Goal: Task Accomplishment & Management: Manage account settings

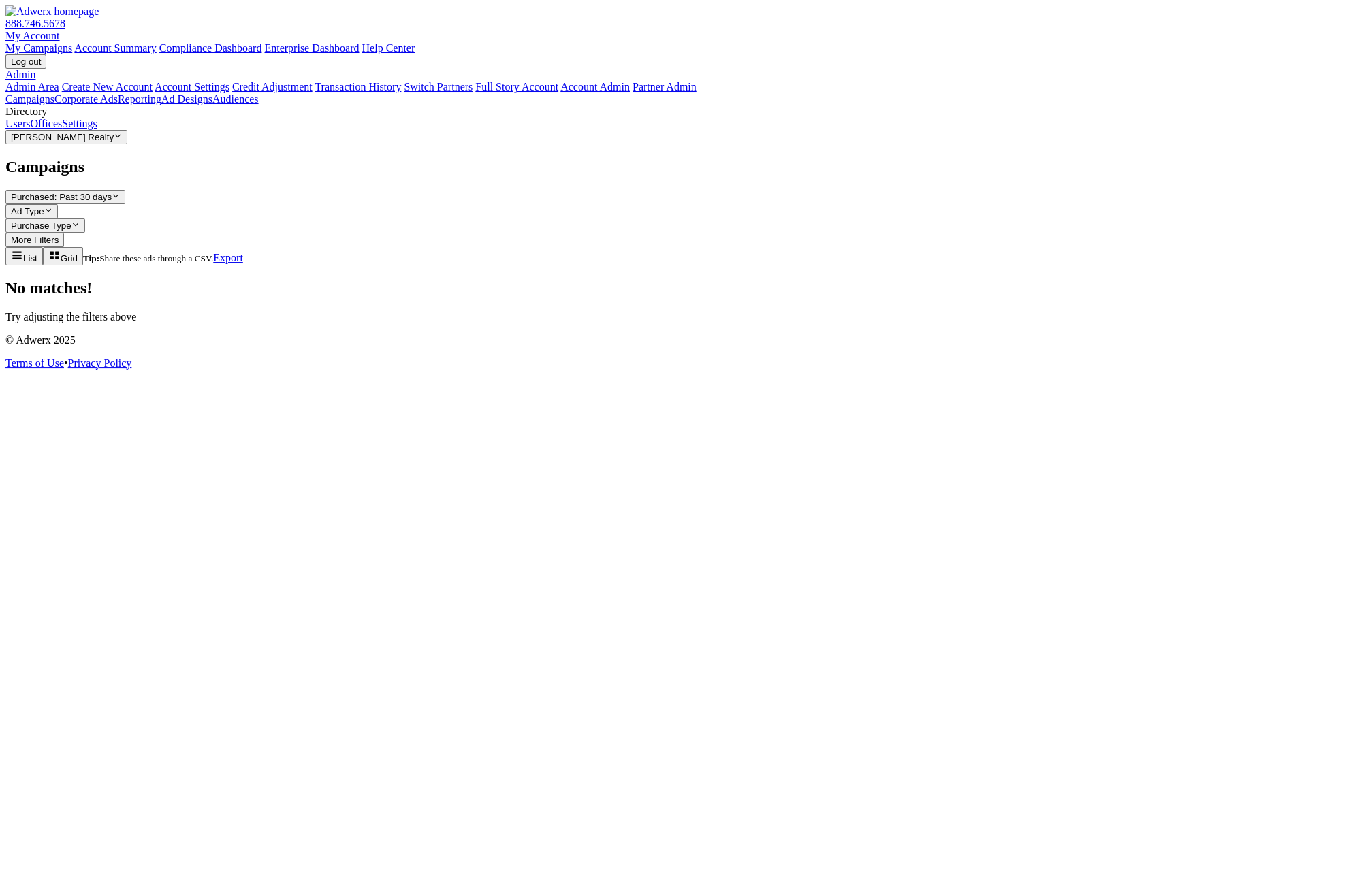
click at [107, 142] on span "[PERSON_NAME] Realty" at bounding box center [63, 137] width 103 height 10
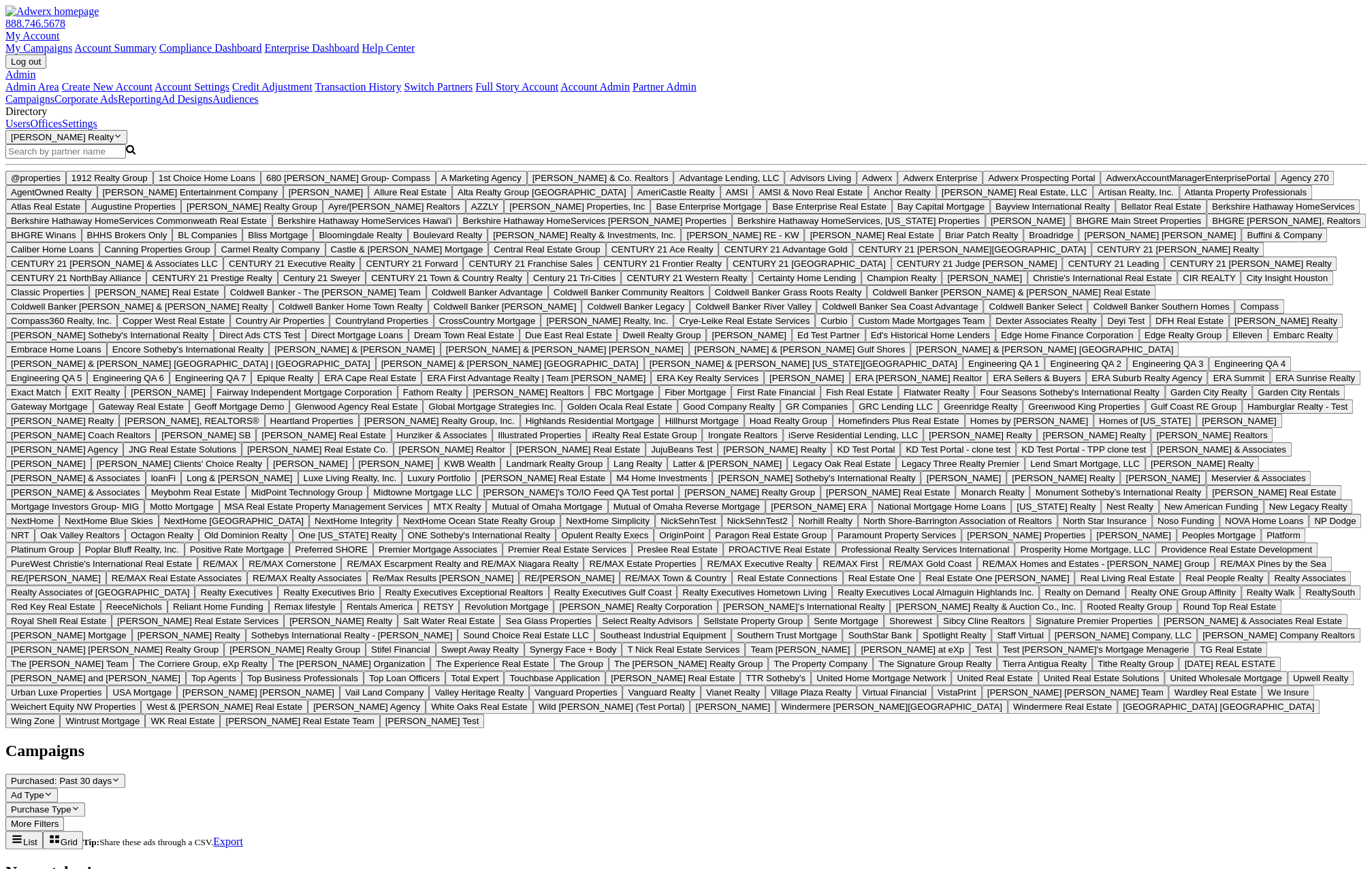
click at [50, 157] on label "Search Magnifying Glass" at bounding box center [70, 151] width 130 height 12
click at [50, 158] on input "Search Magnifying Glass" at bounding box center [66, 151] width 121 height 14
click at [49, 158] on input "Search Magnifying Glass" at bounding box center [66, 151] width 121 height 14
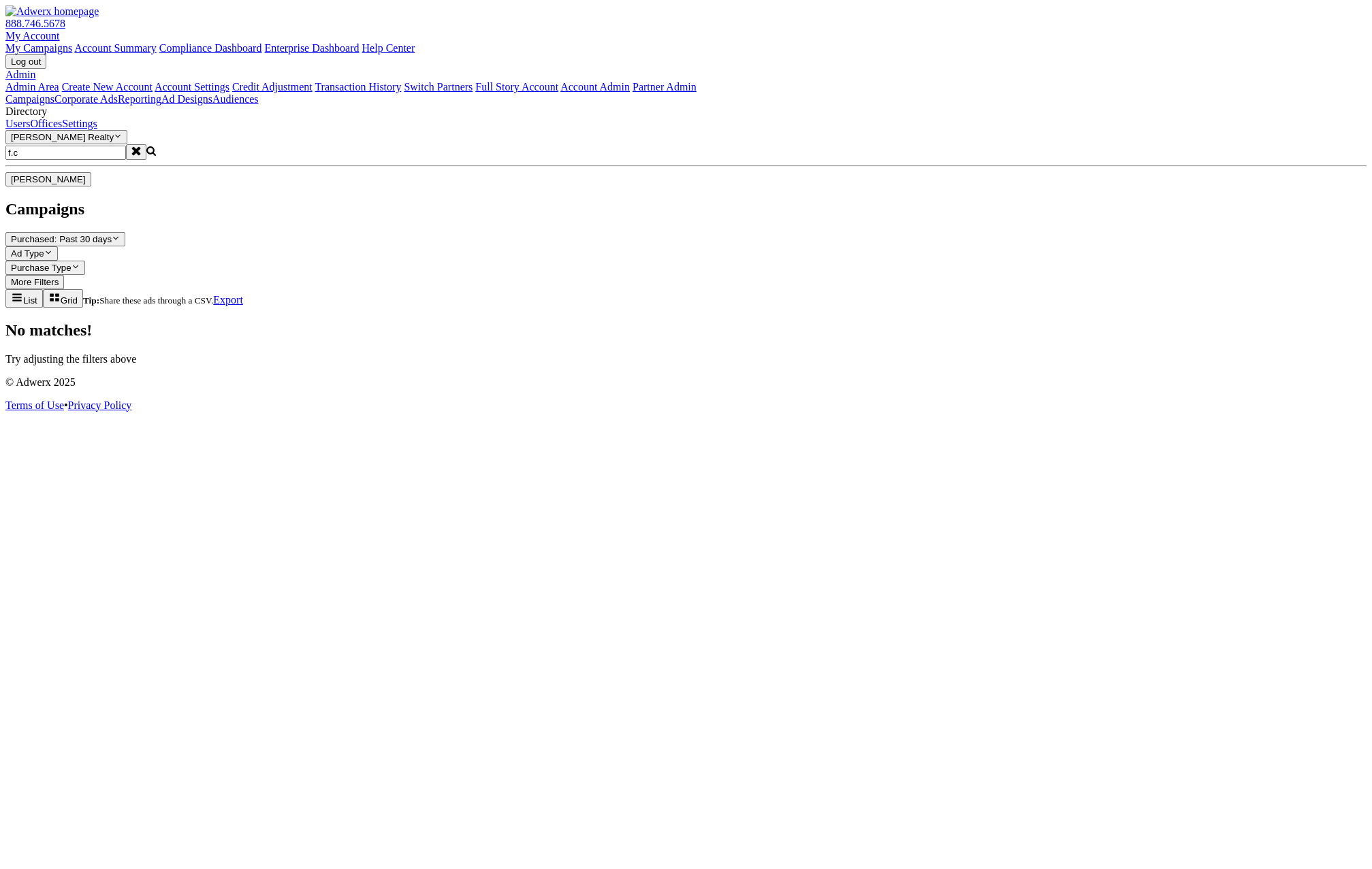
type input "f.c"
click at [85, 184] on span "[PERSON_NAME]" at bounding box center [49, 180] width 75 height 10
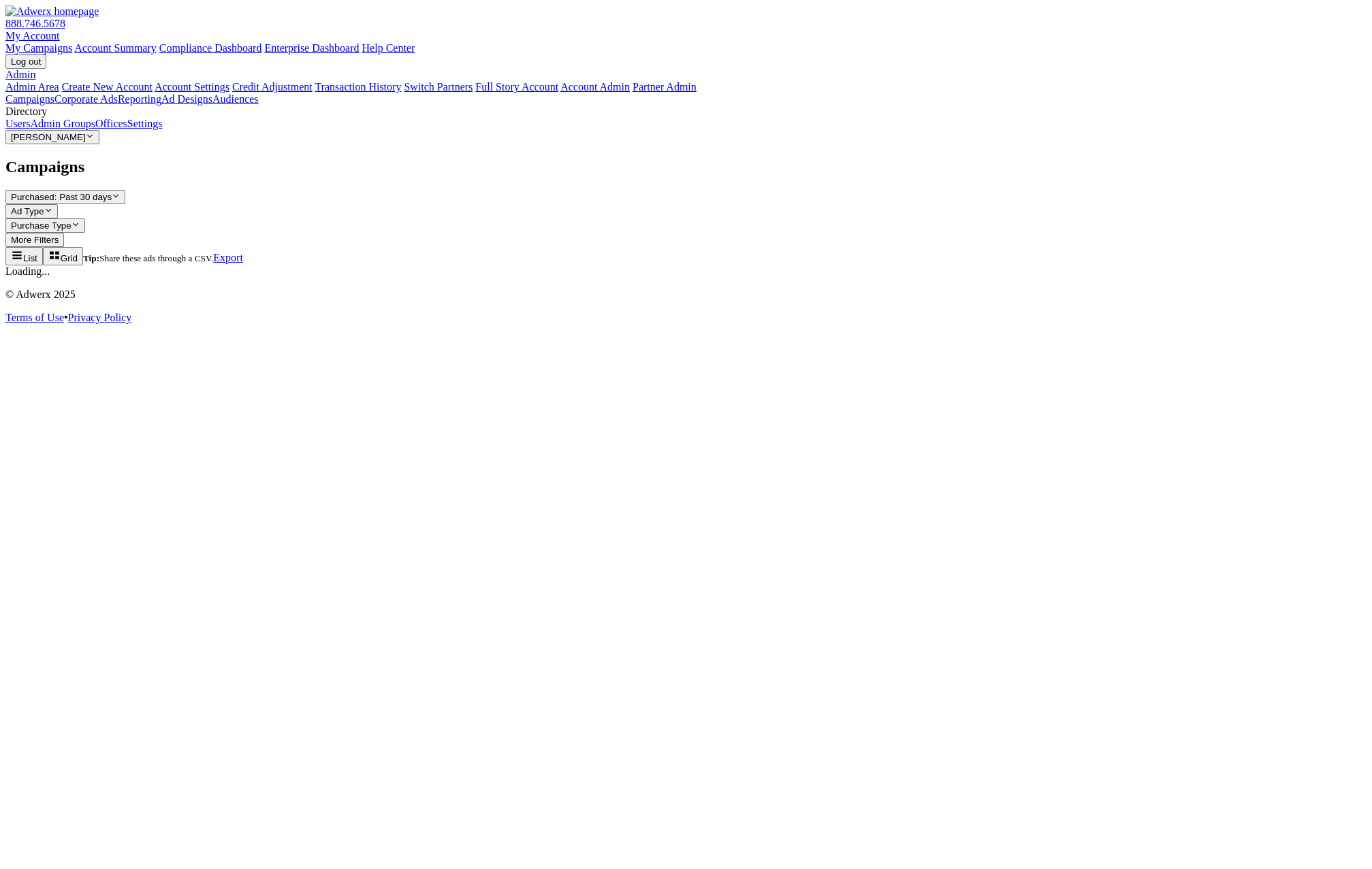
scroll to position [0, 0]
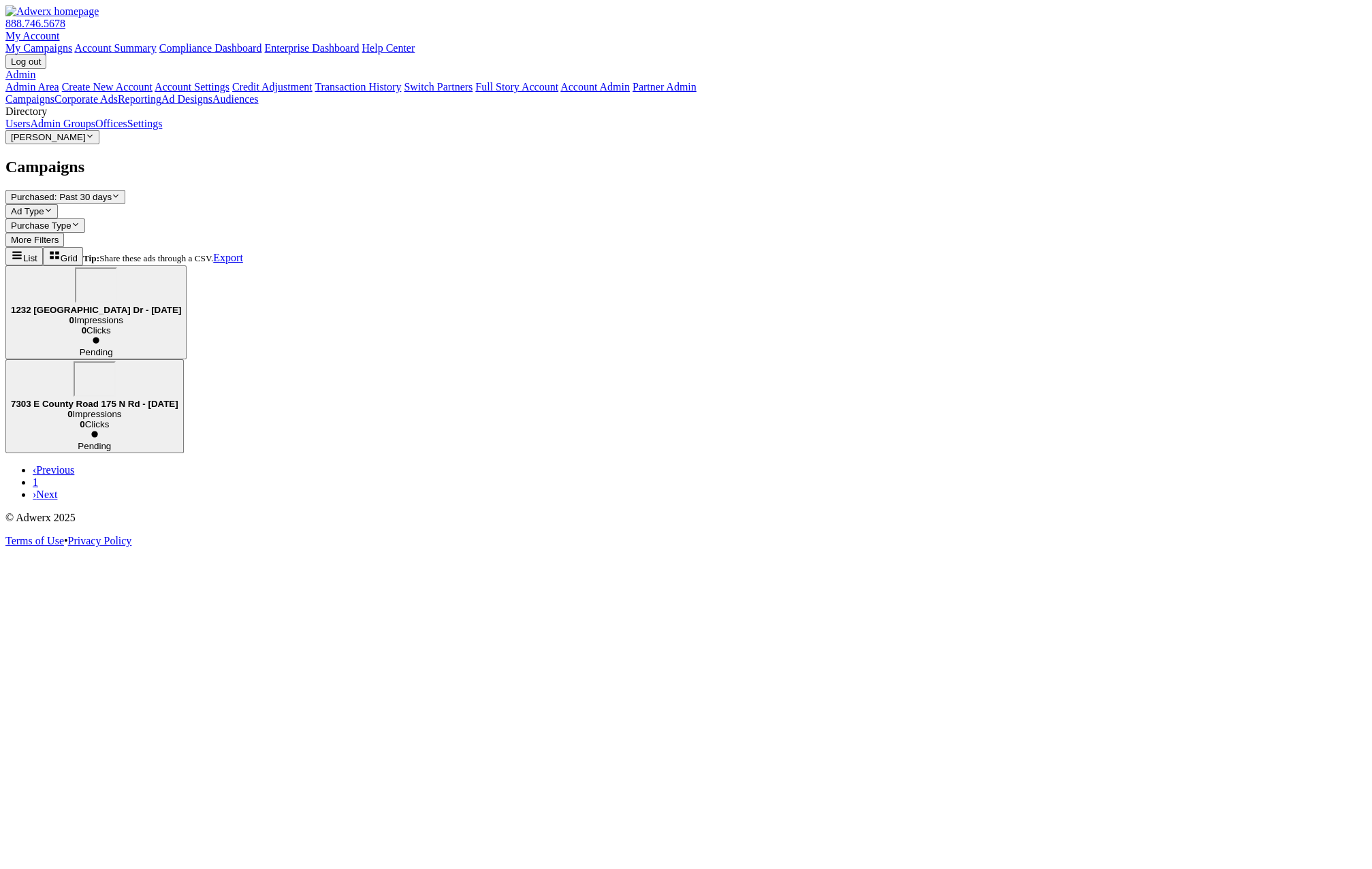
click at [87, 130] on link "Admin Groups" at bounding box center [63, 124] width 66 height 12
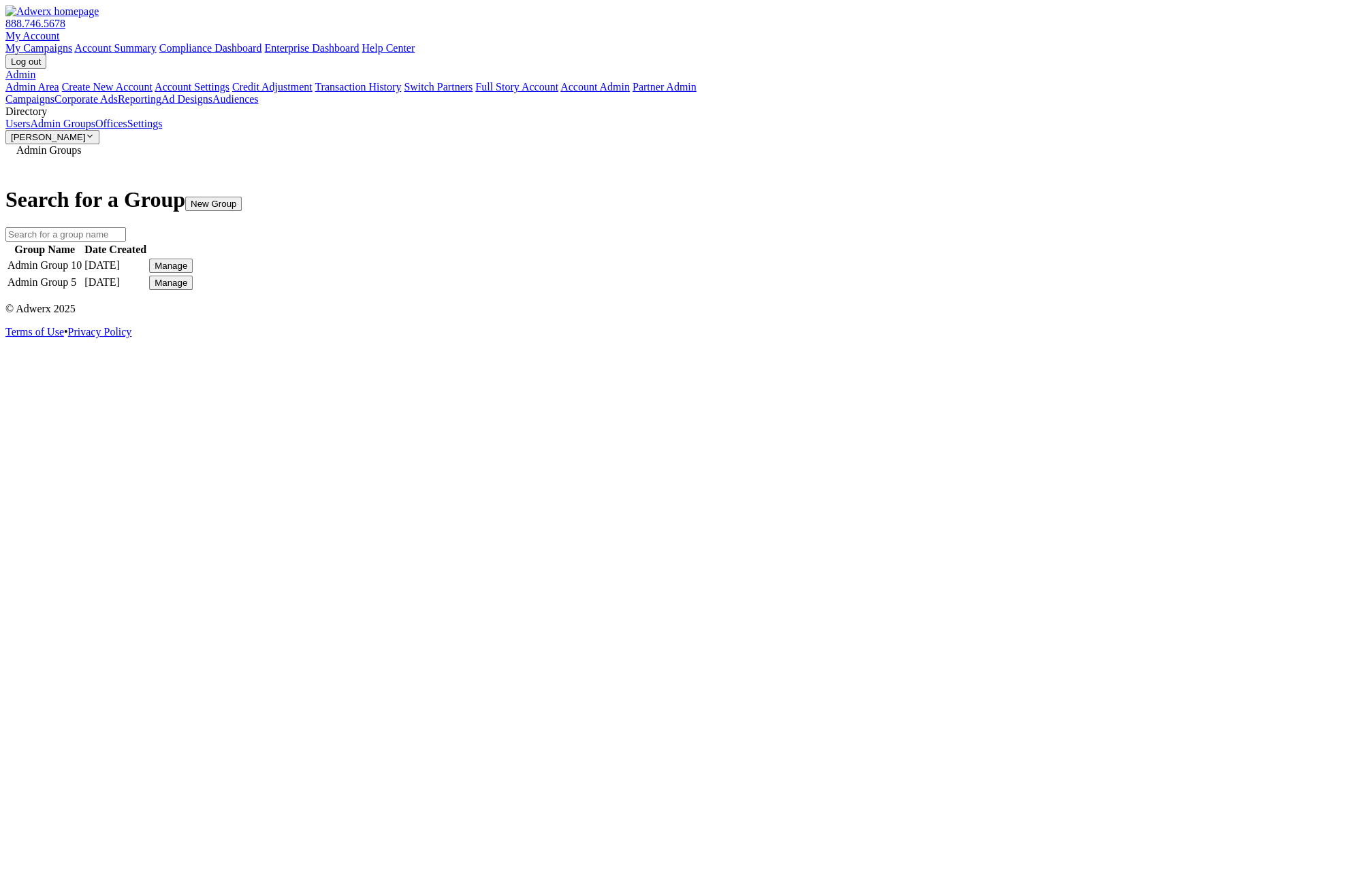
click at [242, 197] on button "New Group" at bounding box center [213, 203] width 57 height 14
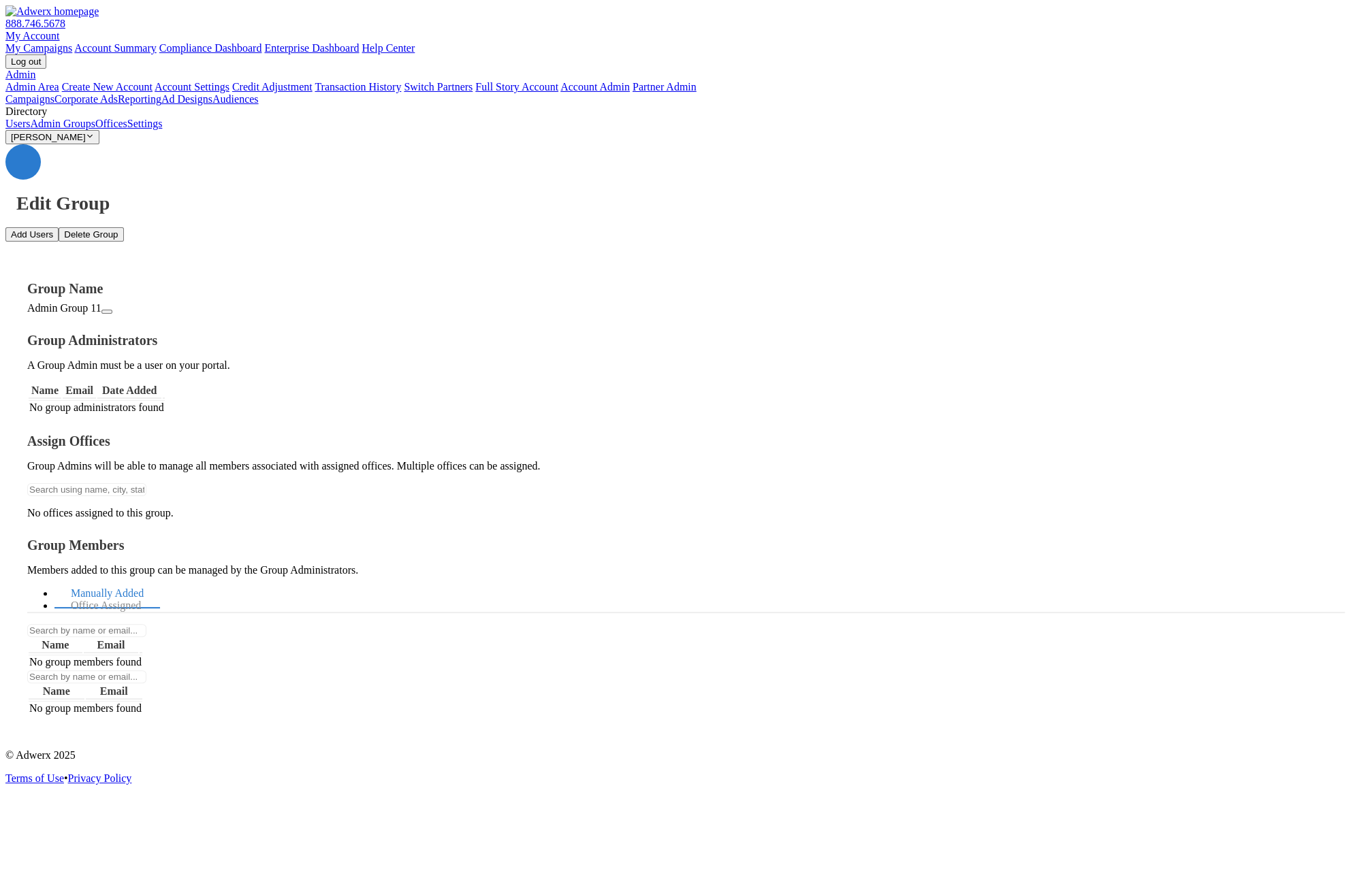
click at [107, 312] on icon "button" at bounding box center [107, 312] width 0 height 0
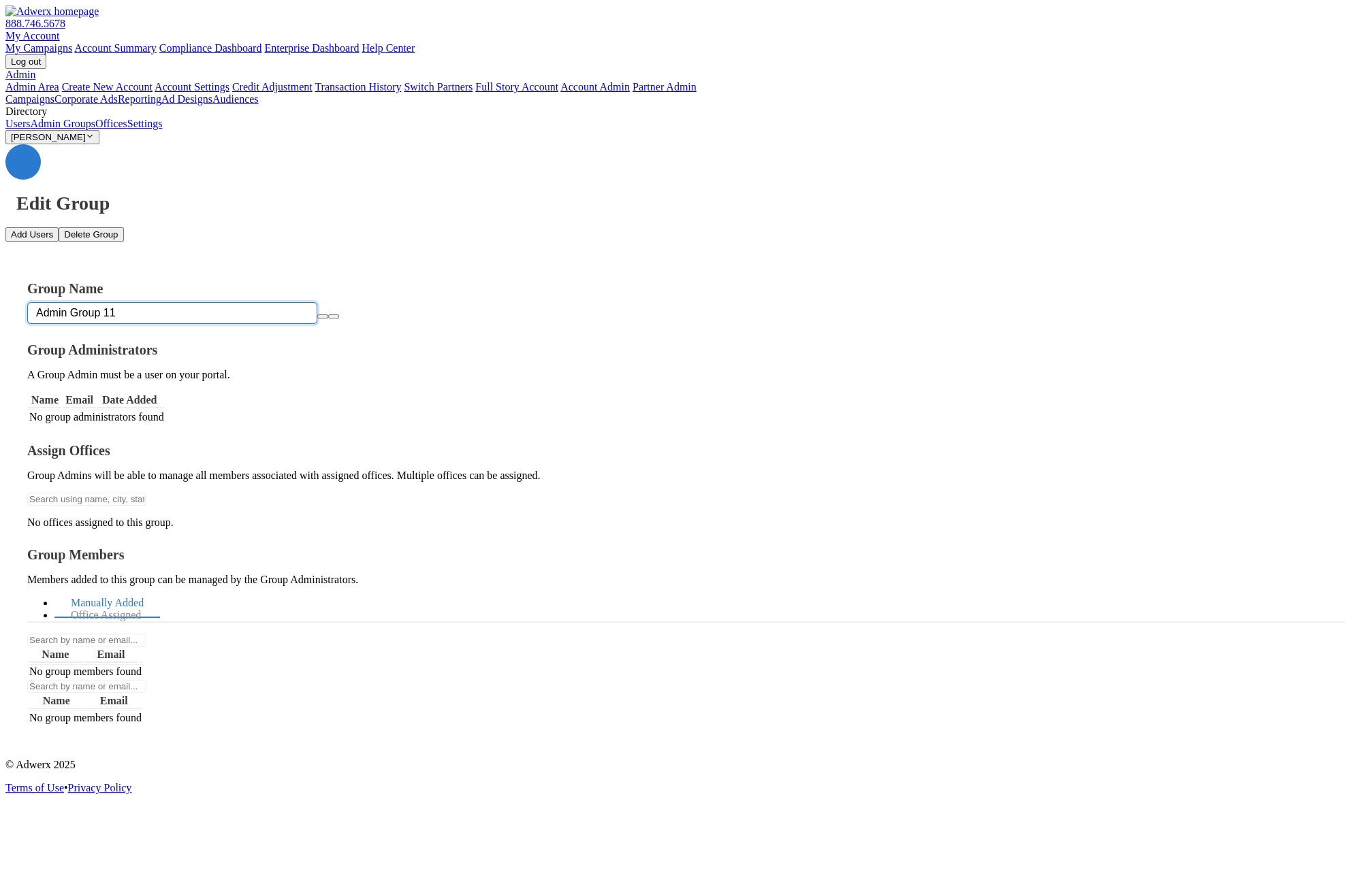
click at [301, 302] on input "Admin Group 11" at bounding box center [172, 313] width 290 height 22
type input "Admin Group 14"
click at [479, 302] on div "Admin Group 14" at bounding box center [686, 313] width 1317 height 22
click at [323, 317] on icon "button" at bounding box center [323, 317] width 0 height 0
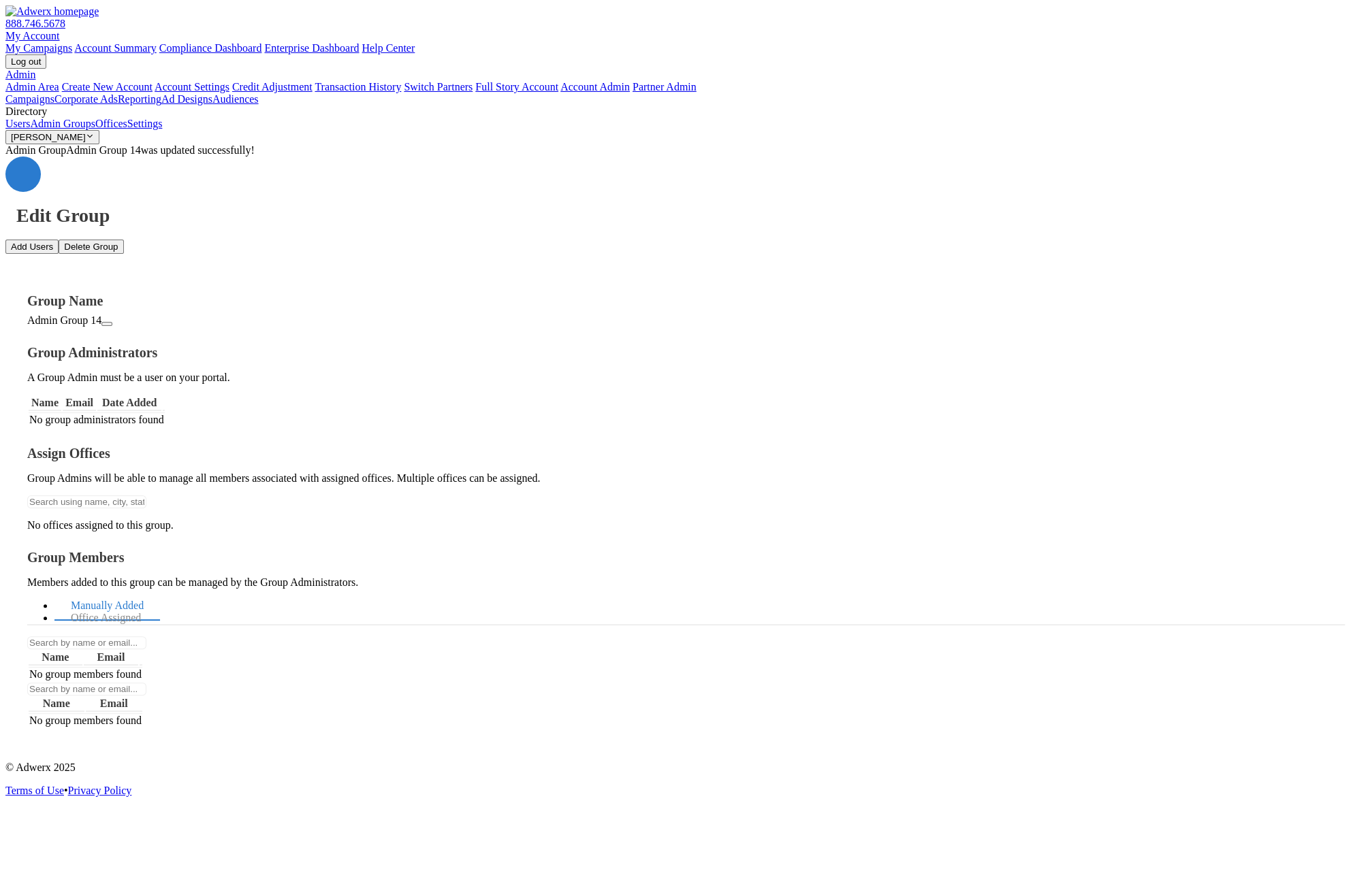
click at [66, 130] on link "Admin Groups" at bounding box center [63, 124] width 66 height 12
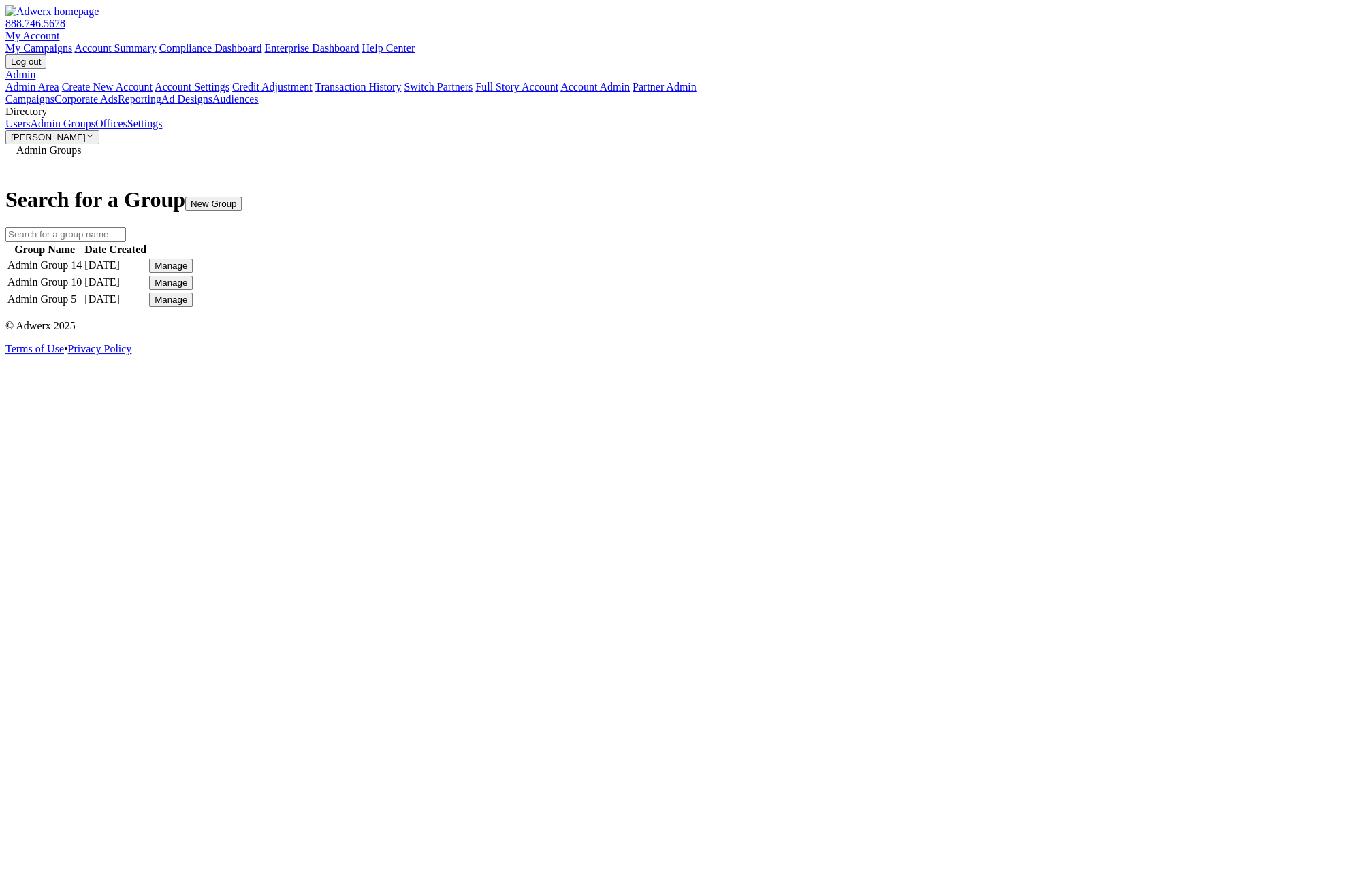
click at [192, 267] on button "Manage" at bounding box center [170, 265] width 43 height 14
click at [1014, 283] on link "Edit Group" at bounding box center [1000, 278] width 49 height 12
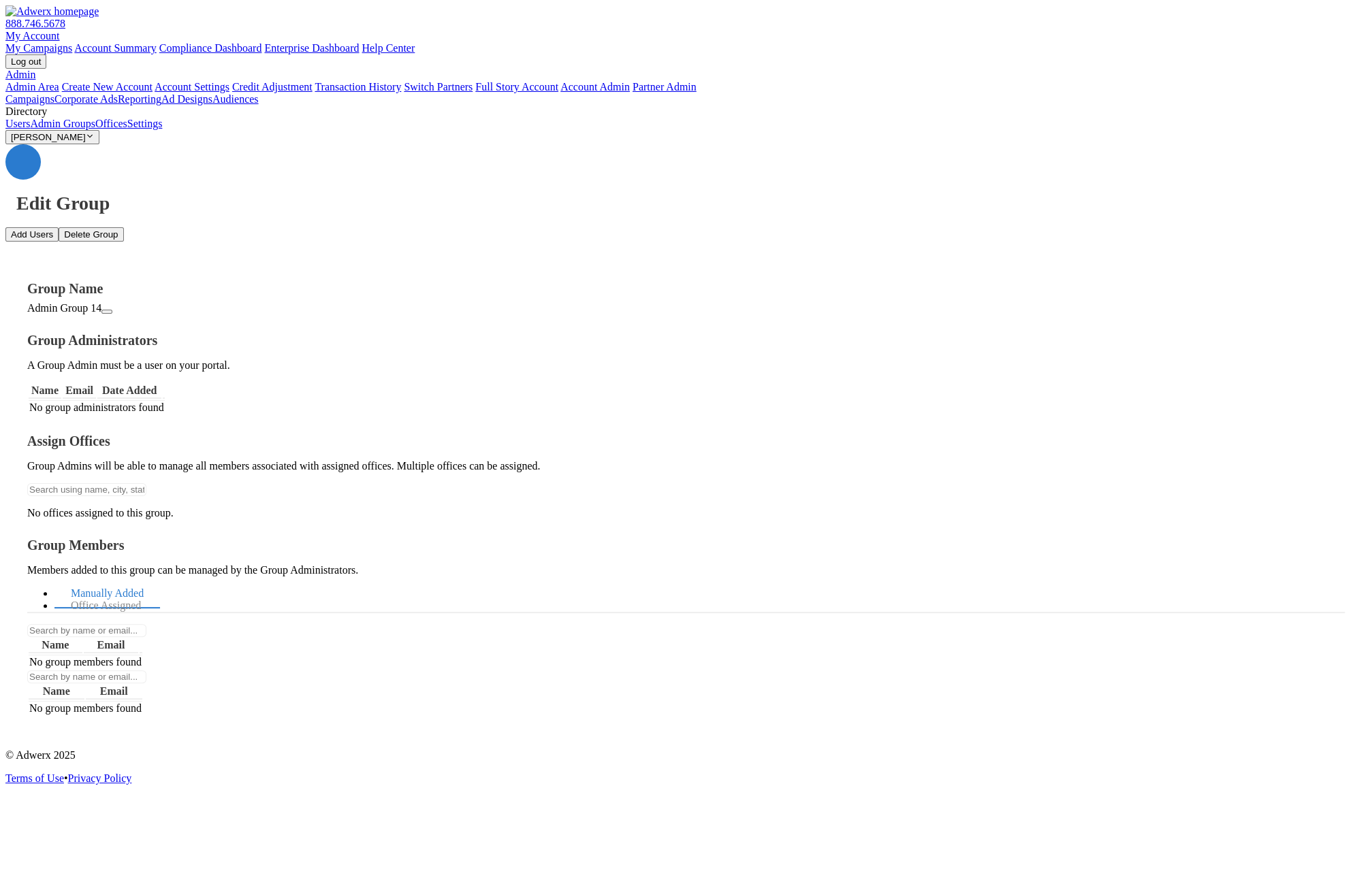
click at [107, 312] on icon "button" at bounding box center [107, 312] width 0 height 0
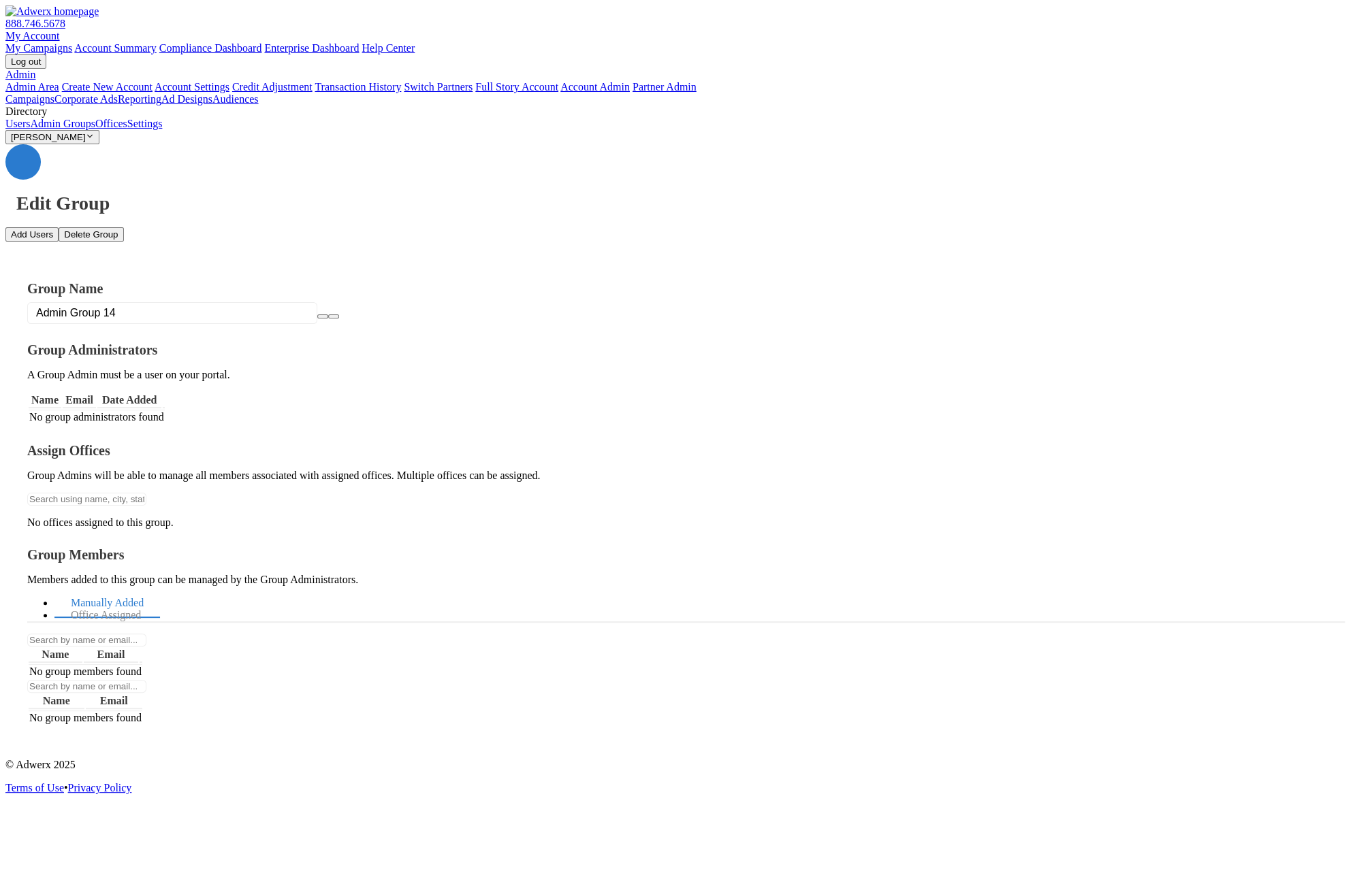
click at [41, 144] on link at bounding box center [23, 162] width 35 height 35
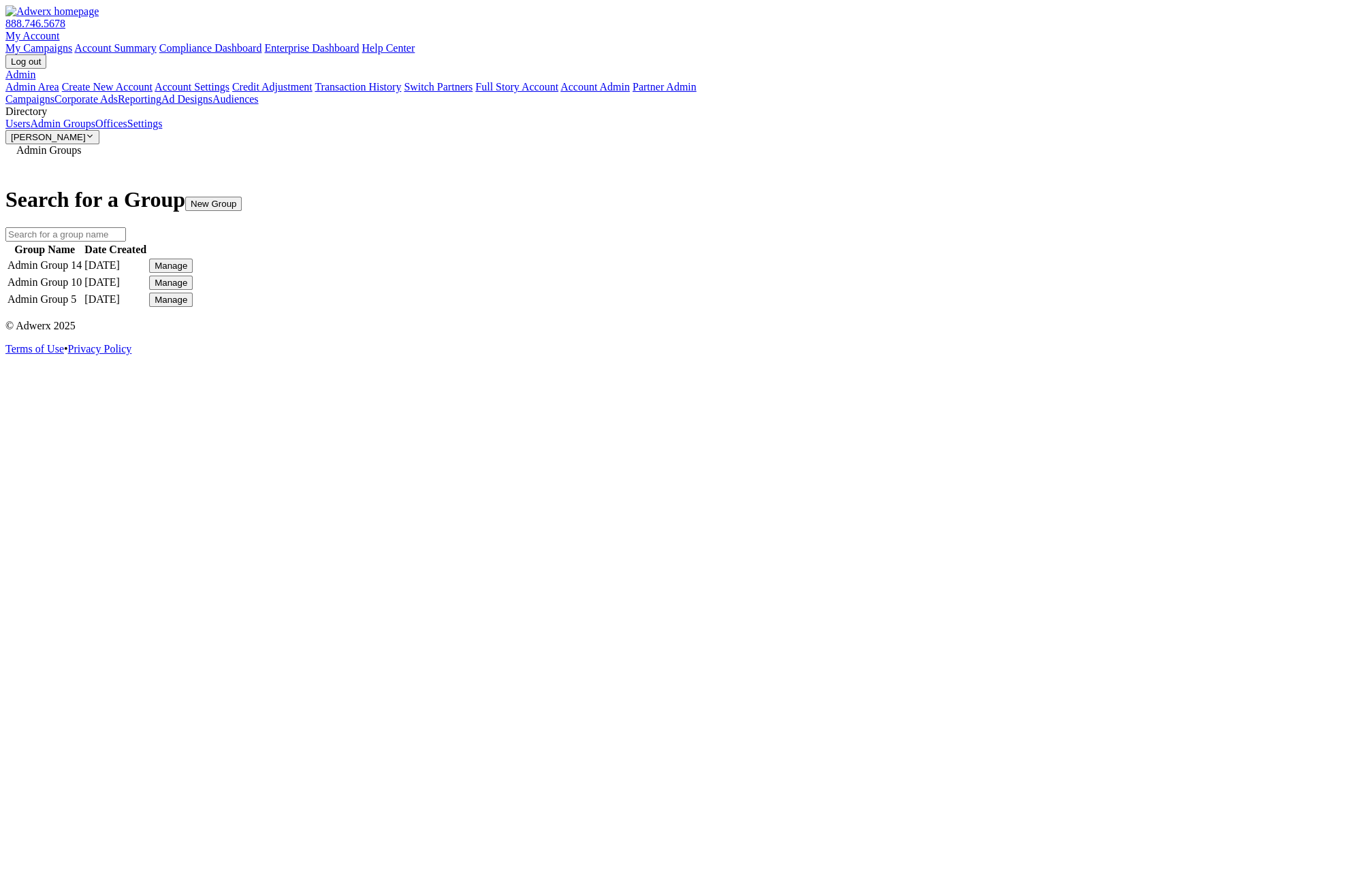
click at [192, 268] on button "Manage" at bounding box center [170, 265] width 43 height 14
click at [1014, 283] on link "Edit Group" at bounding box center [1000, 278] width 49 height 12
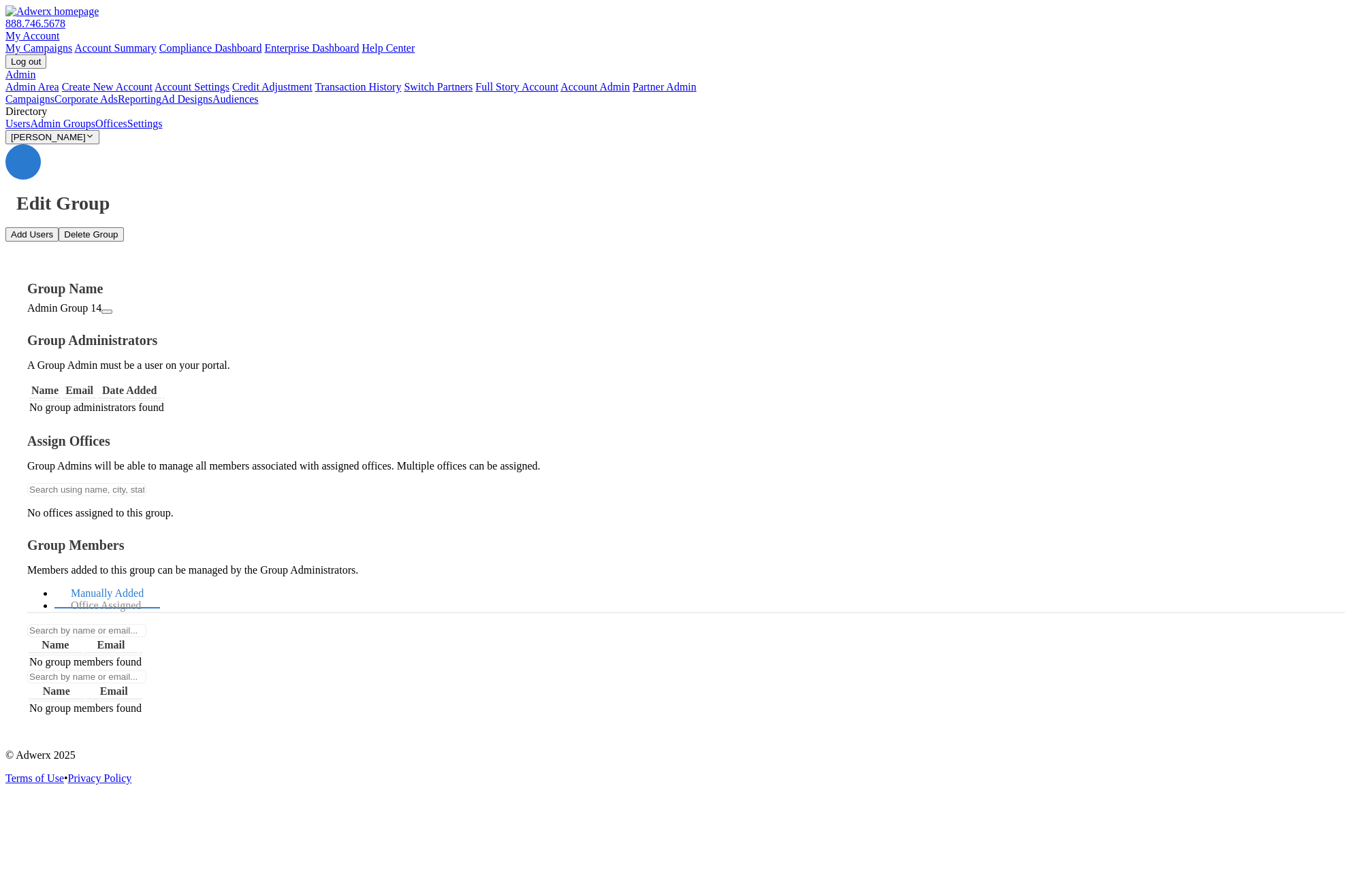
click at [107, 312] on icon "button" at bounding box center [107, 312] width 0 height 0
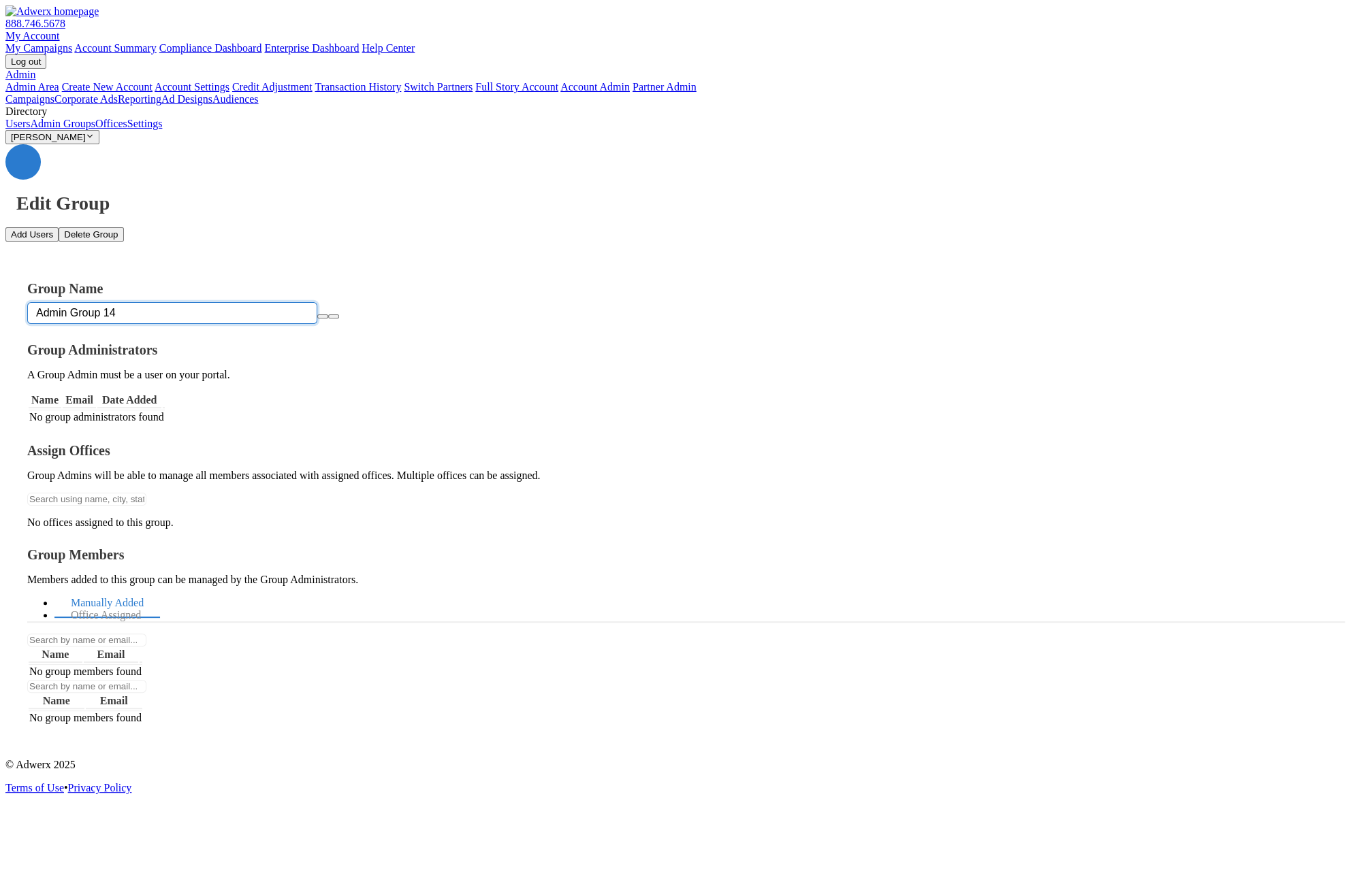
click at [291, 302] on input "Admin Group 14" at bounding box center [172, 313] width 290 height 22
type input "Admin Group 10"
click at [323, 317] on icon "button" at bounding box center [323, 317] width 0 height 0
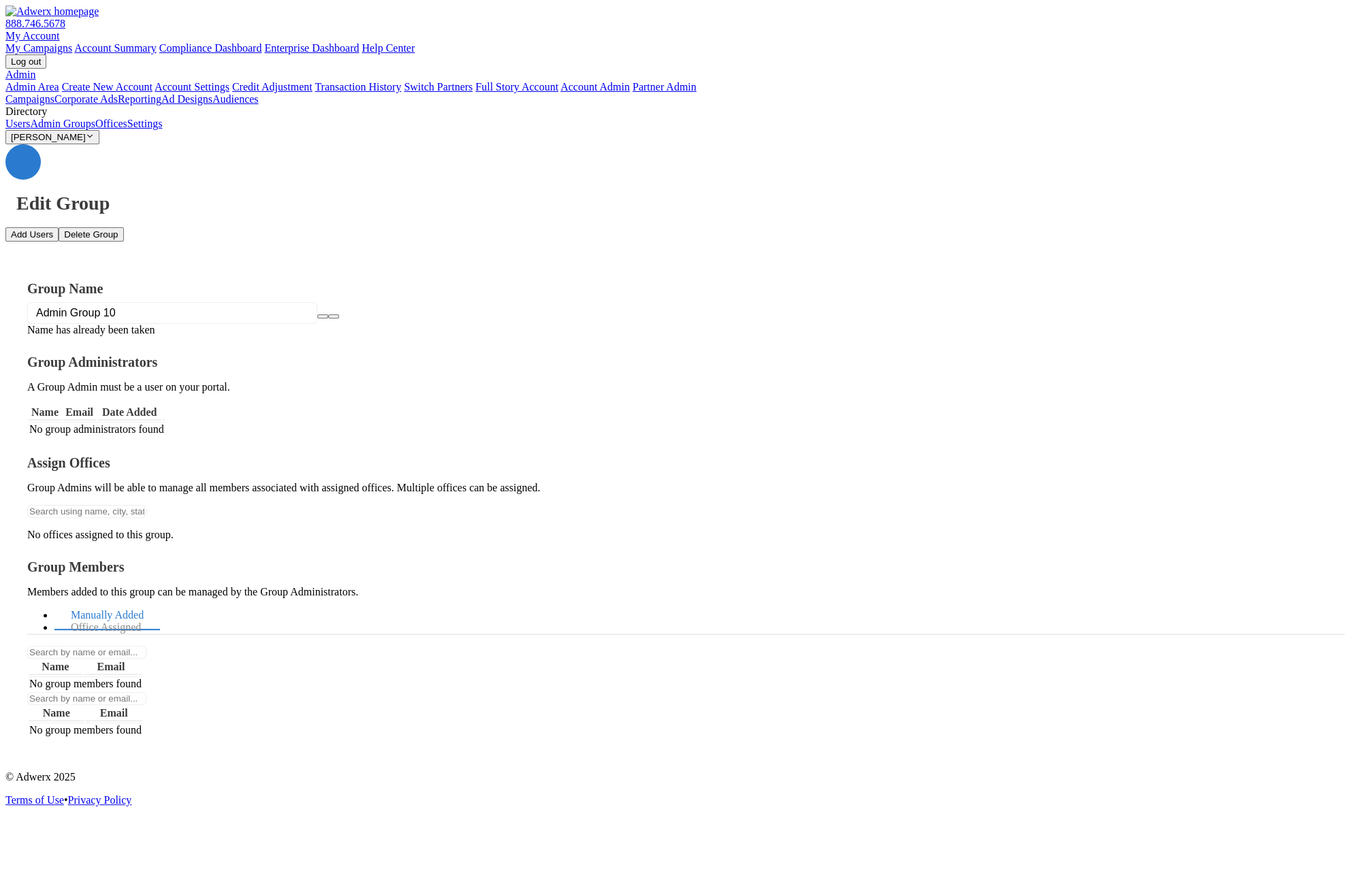
click at [334, 317] on icon "button" at bounding box center [334, 317] width 0 height 0
